Goal: Information Seeking & Learning: Learn about a topic

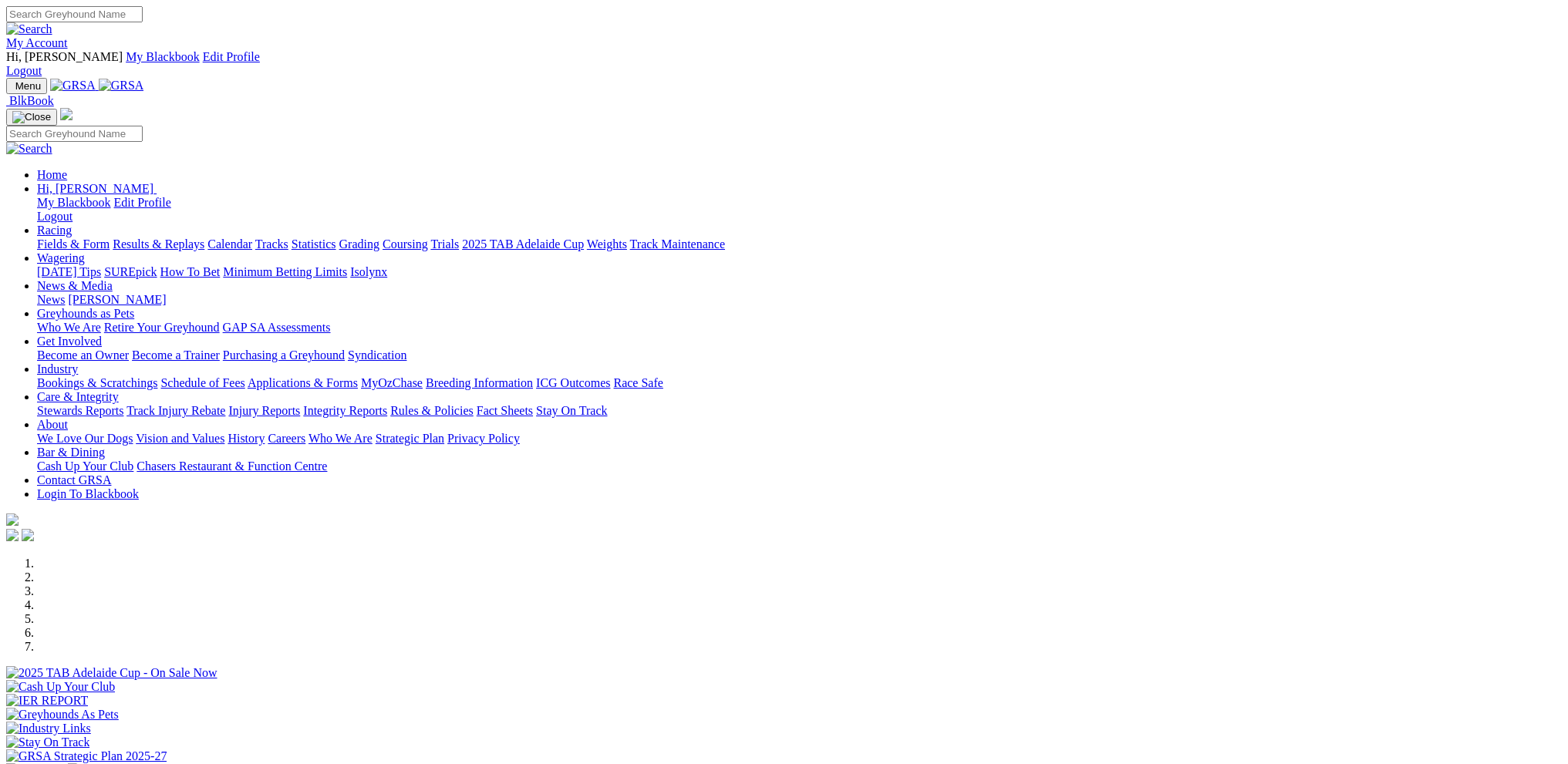
scroll to position [308, 0]
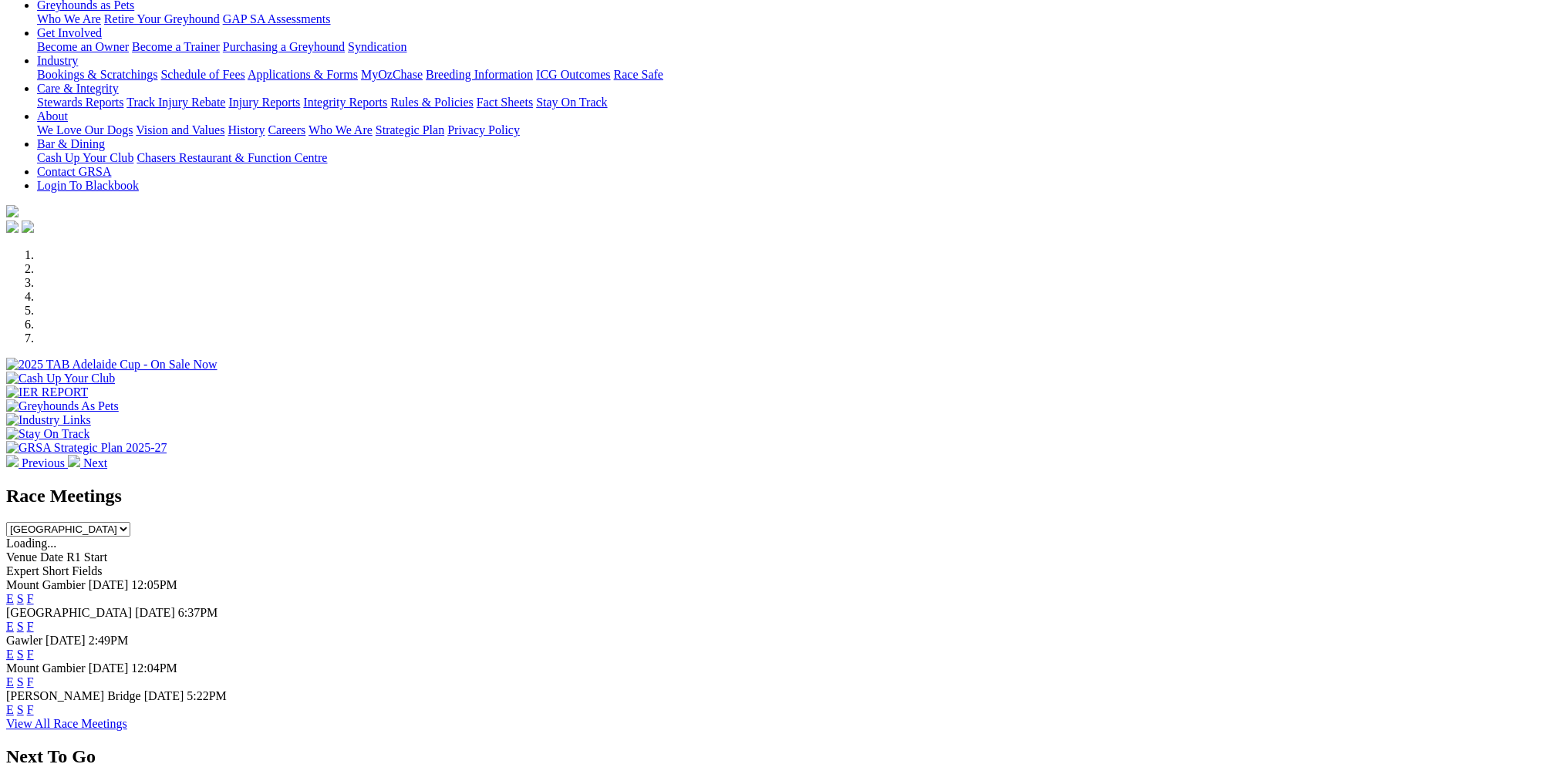
click at [34, 620] on link "F" at bounding box center [30, 627] width 7 height 13
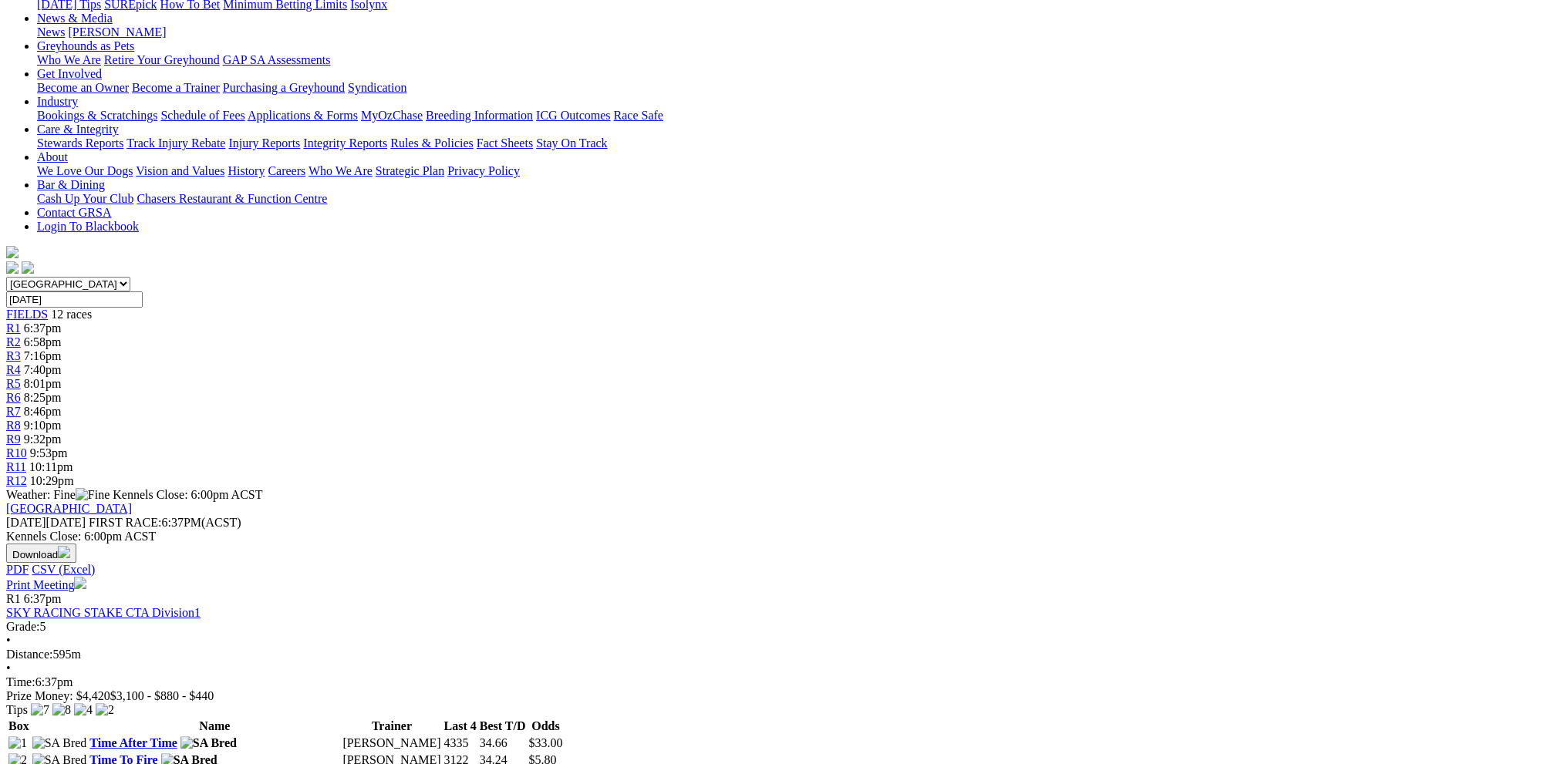
scroll to position [308, 0]
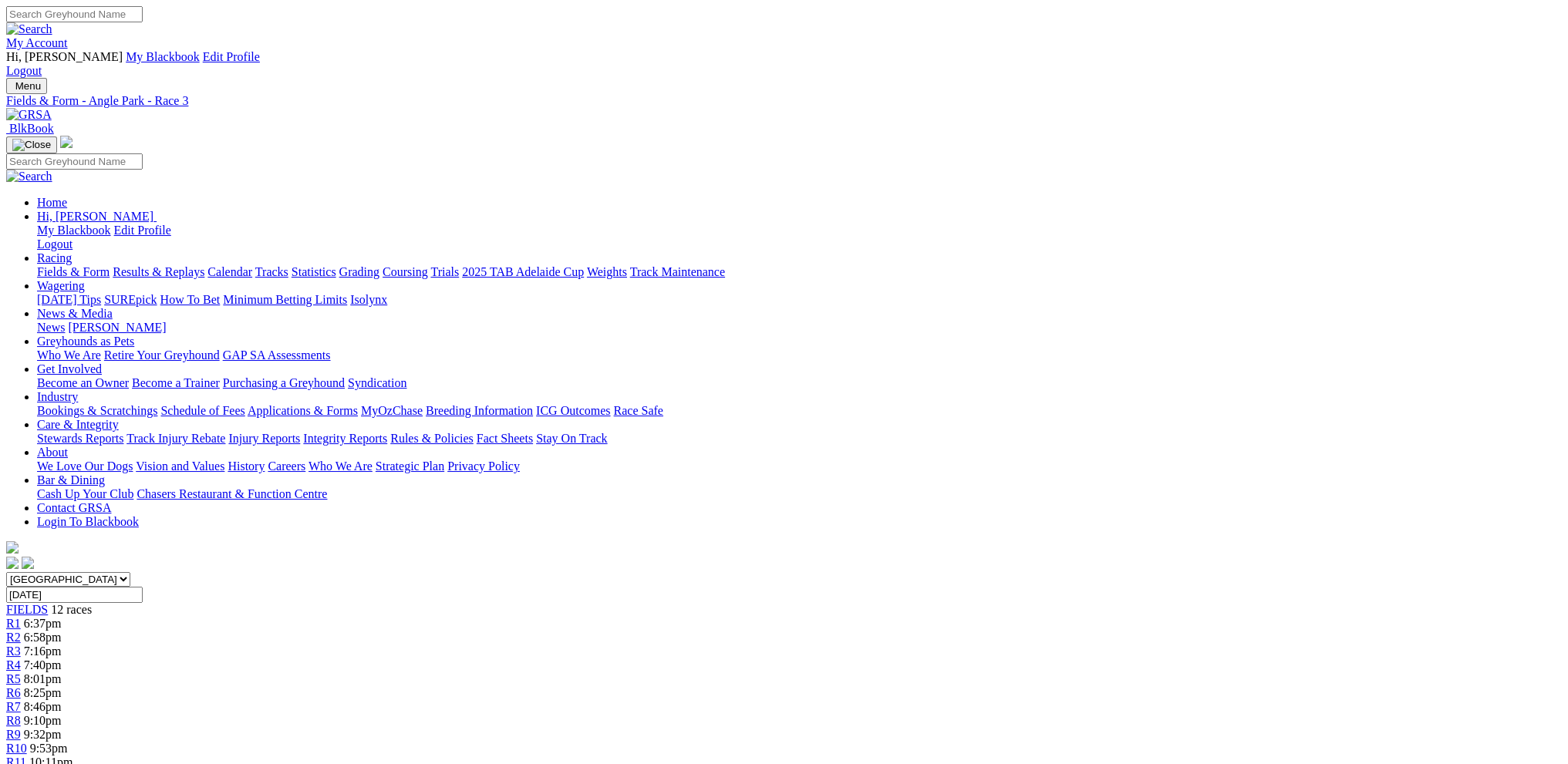
click at [638, 659] on div "R4 7:40pm" at bounding box center [784, 665] width 1556 height 14
click at [722, 672] on div "R5 8:01pm" at bounding box center [784, 679] width 1556 height 14
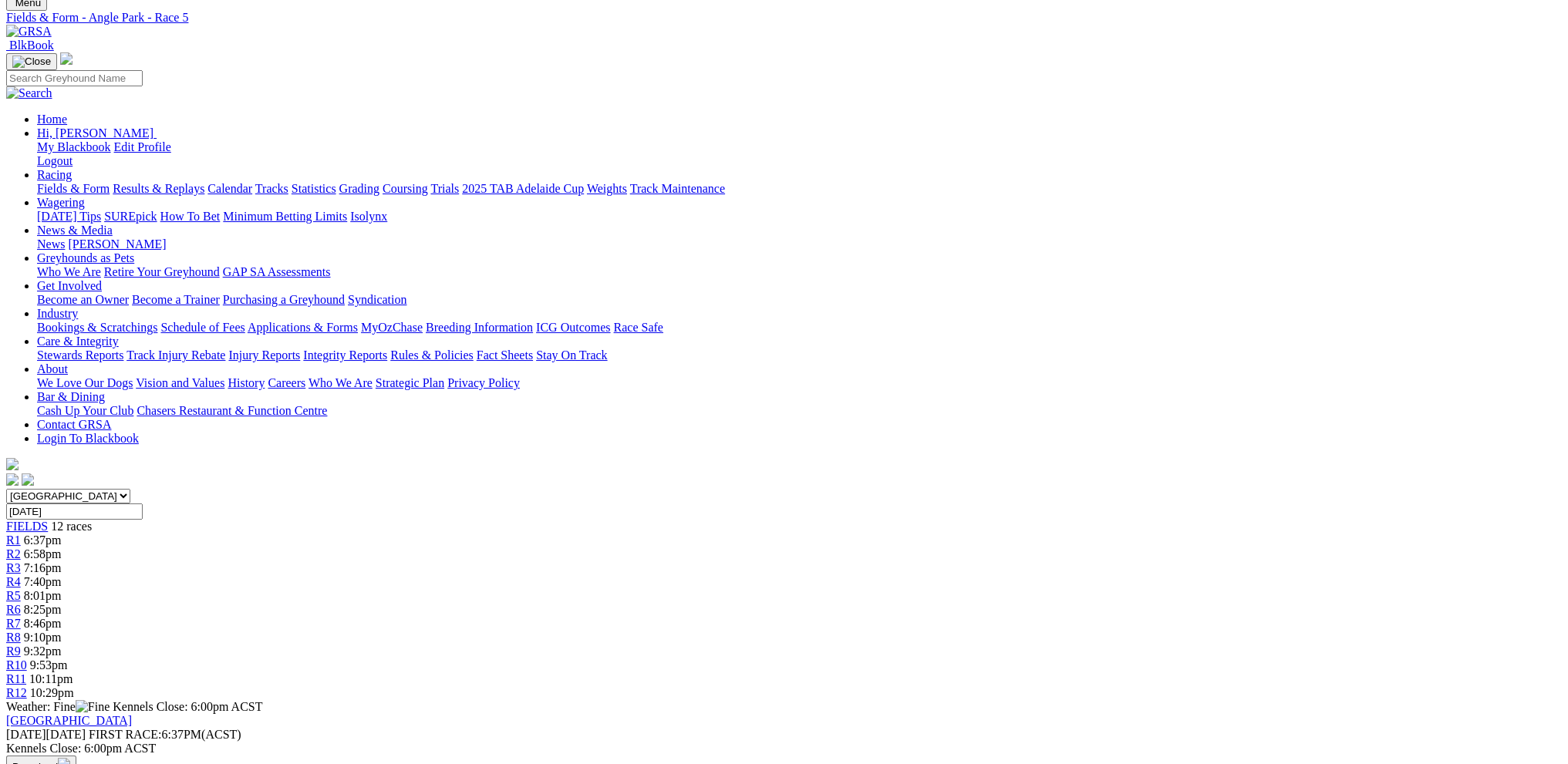
scroll to position [77, 0]
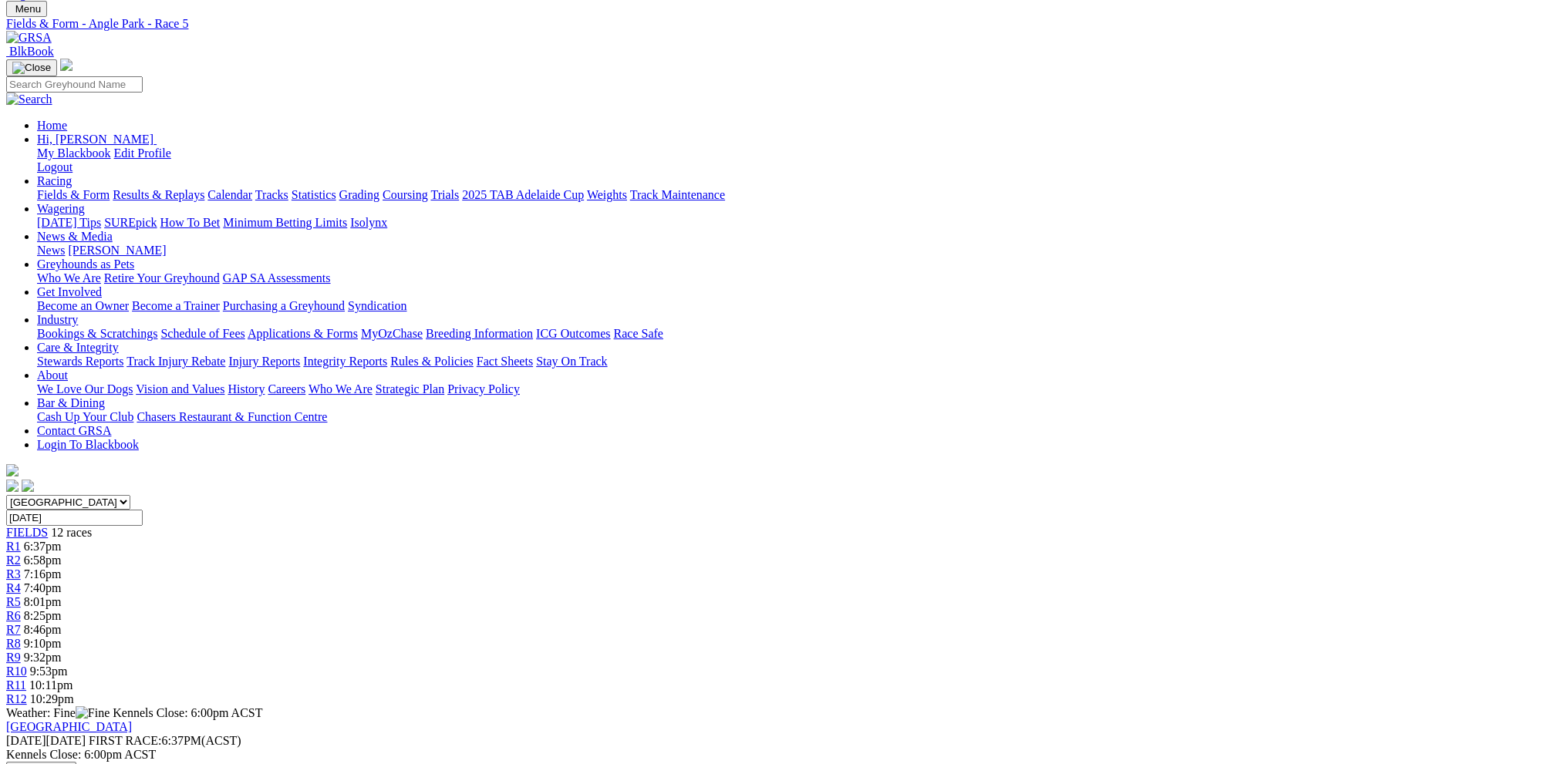
click at [783, 610] on div "R6 8:25pm" at bounding box center [784, 616] width 1556 height 14
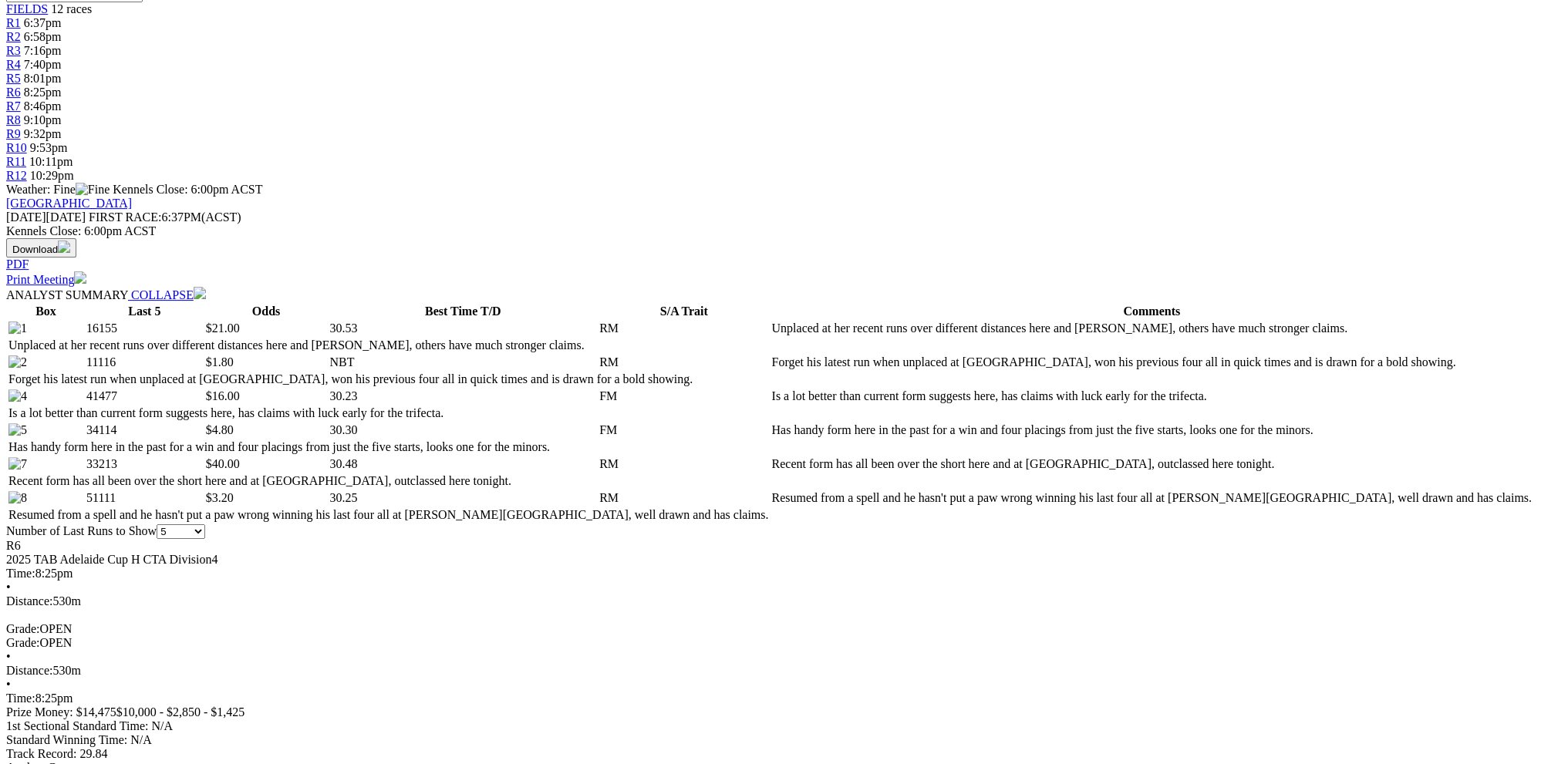
scroll to position [617, 0]
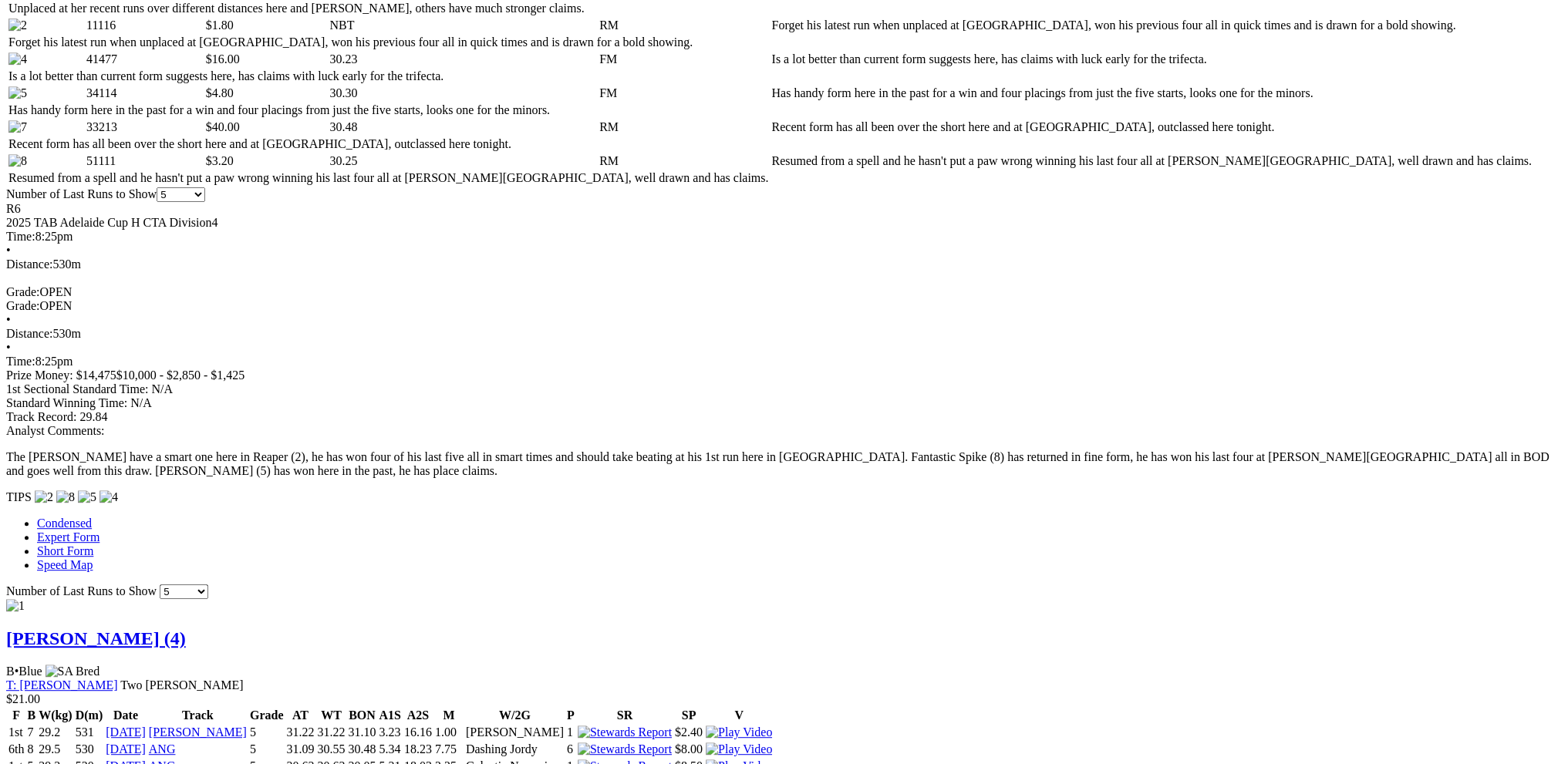
scroll to position [1079, 0]
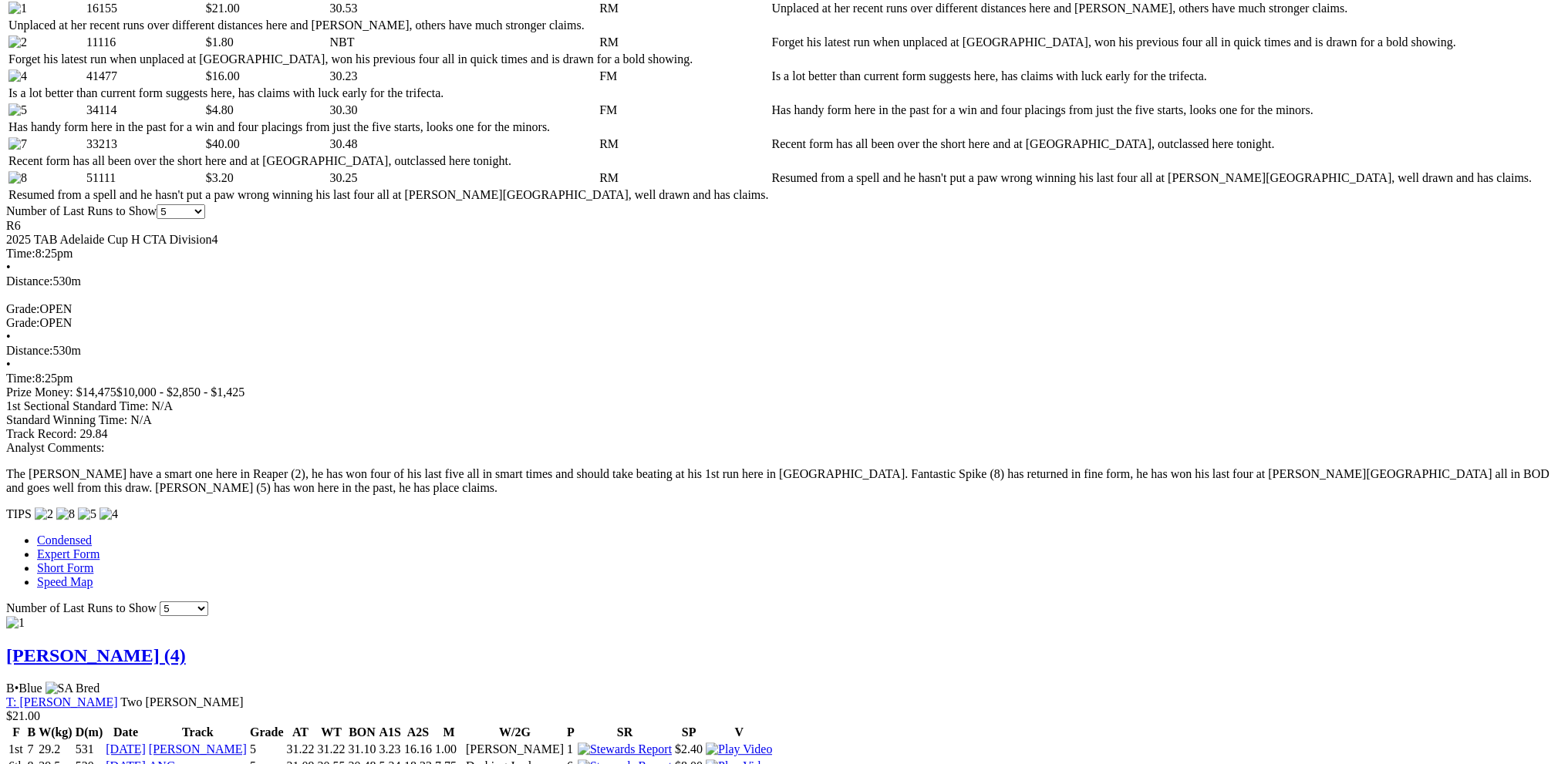
scroll to position [925, 0]
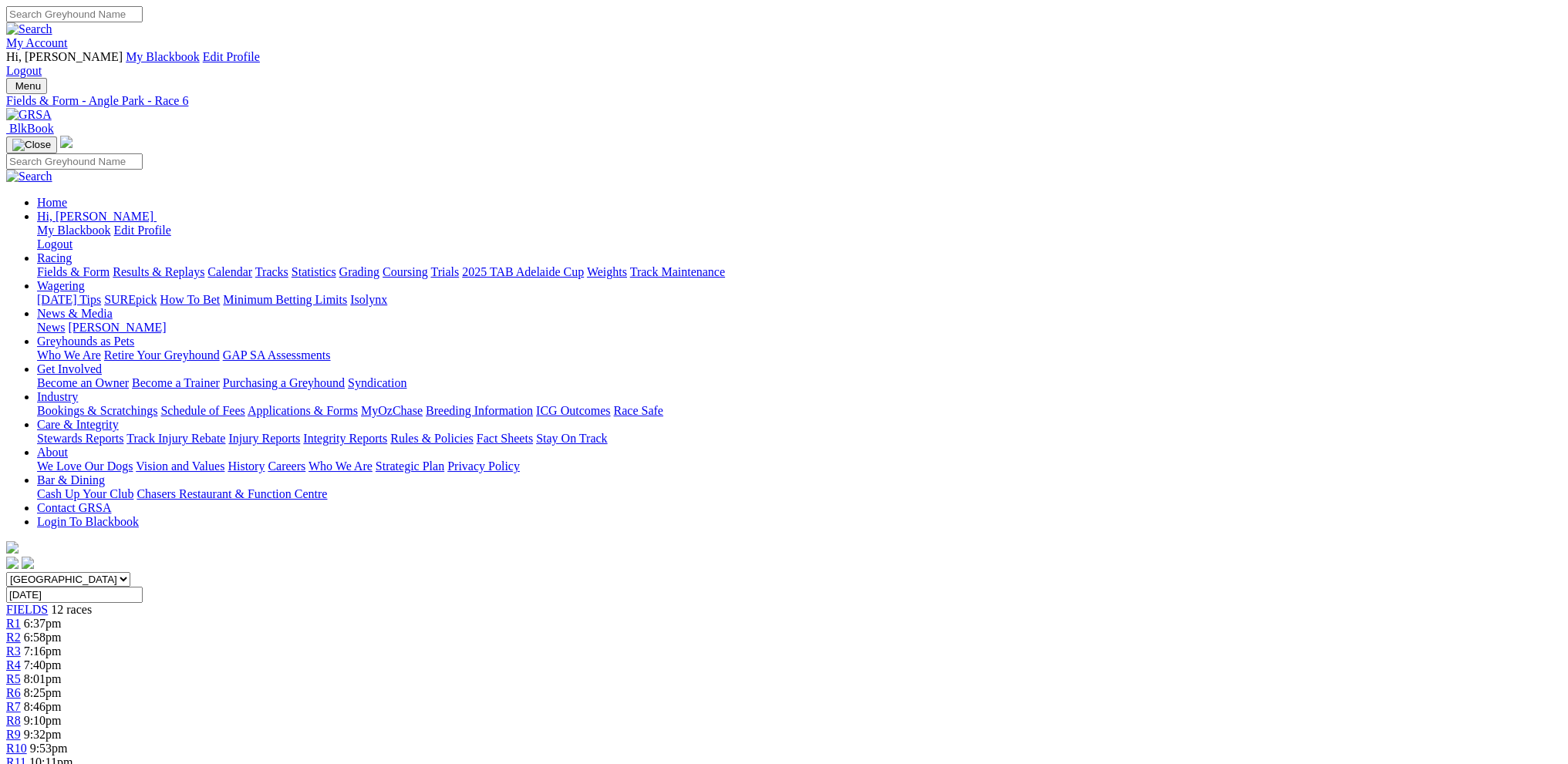
click at [21, 700] on span "R7" at bounding box center [14, 706] width 15 height 13
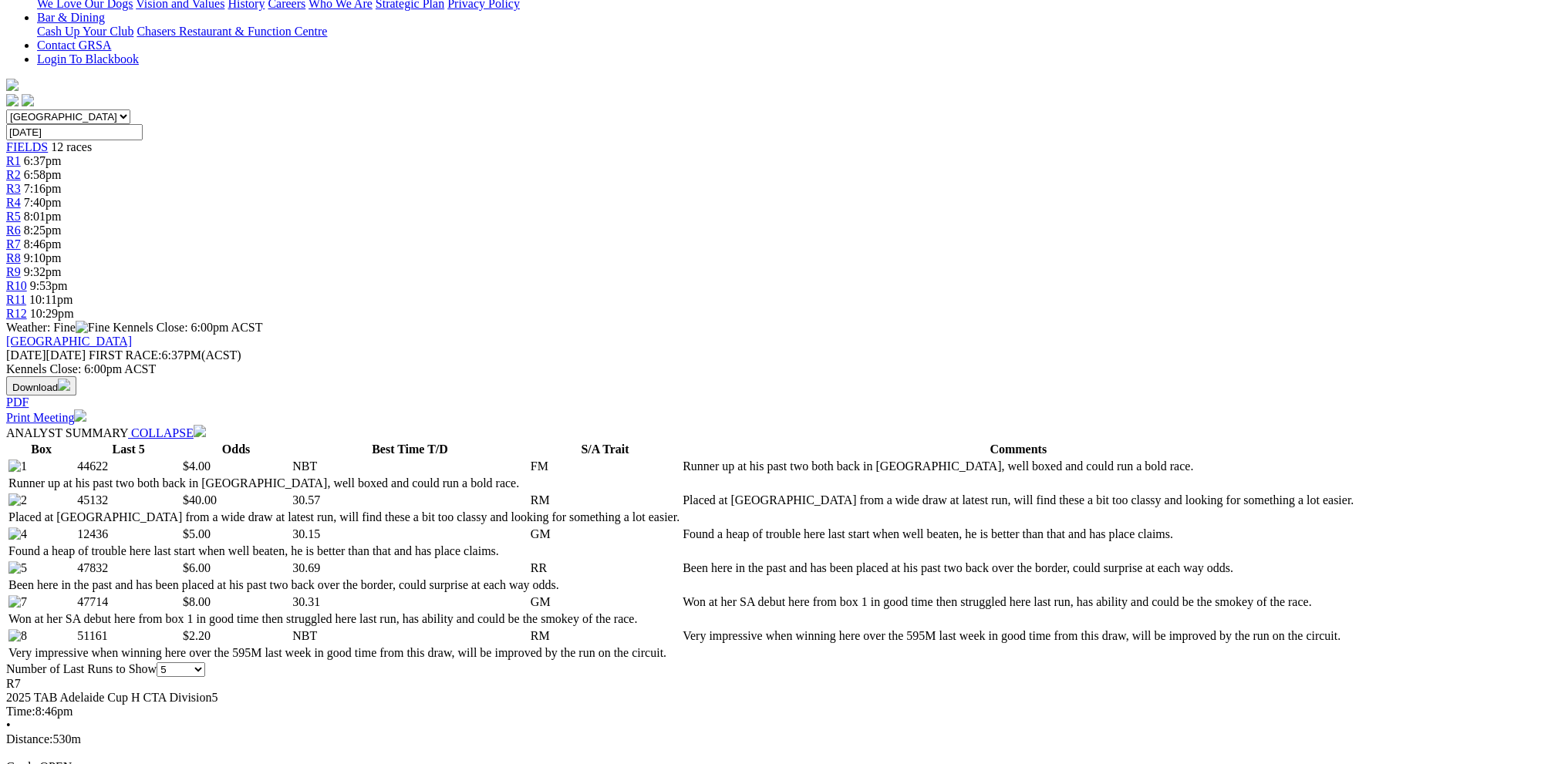
scroll to position [154, 0]
